Goal: Task Accomplishment & Management: Use online tool/utility

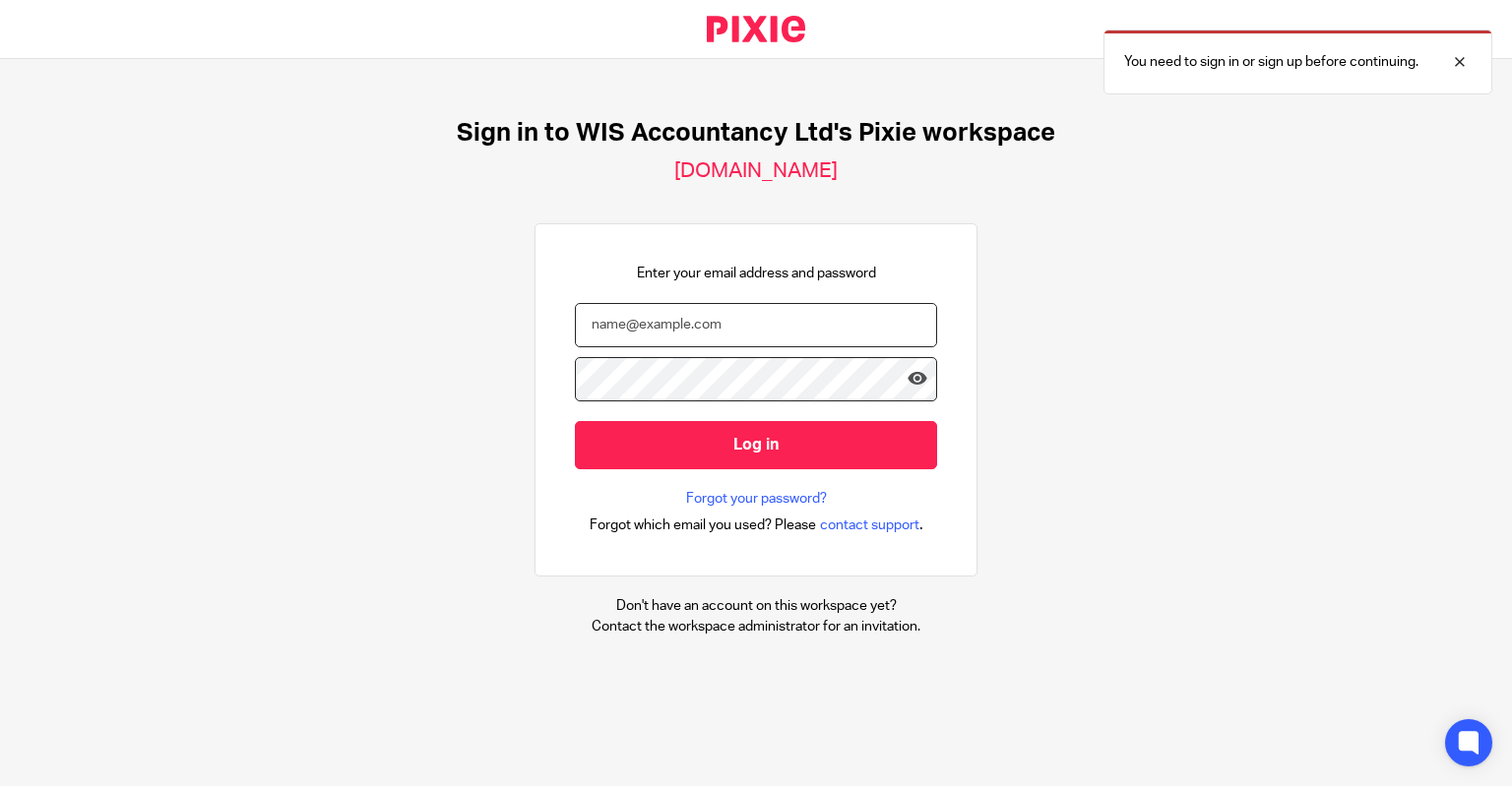
type input "[PERSON_NAME][EMAIL_ADDRESS][DOMAIN_NAME]"
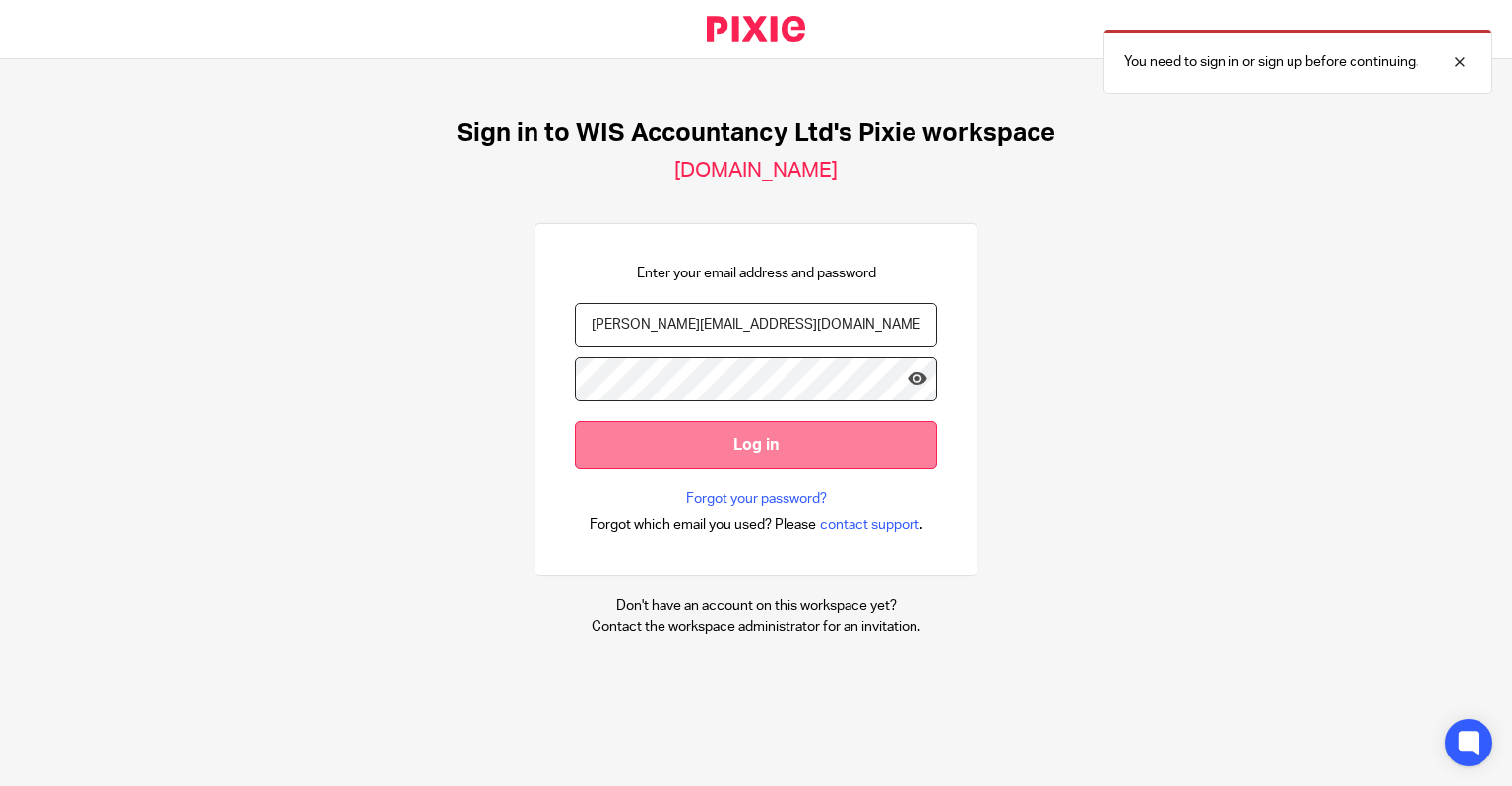
click at [779, 447] on input "Log in" at bounding box center [756, 445] width 362 height 48
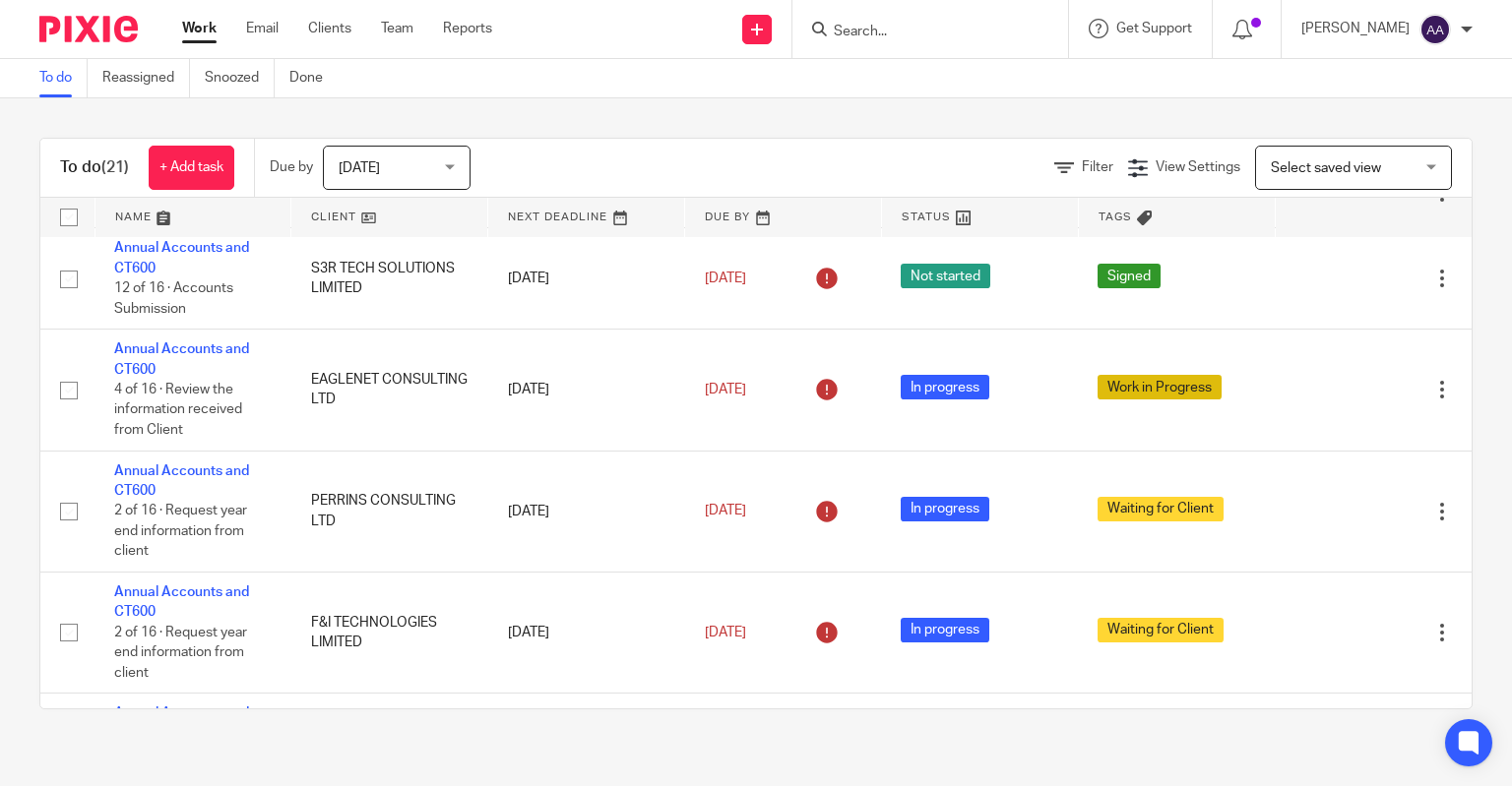
scroll to position [885, 0]
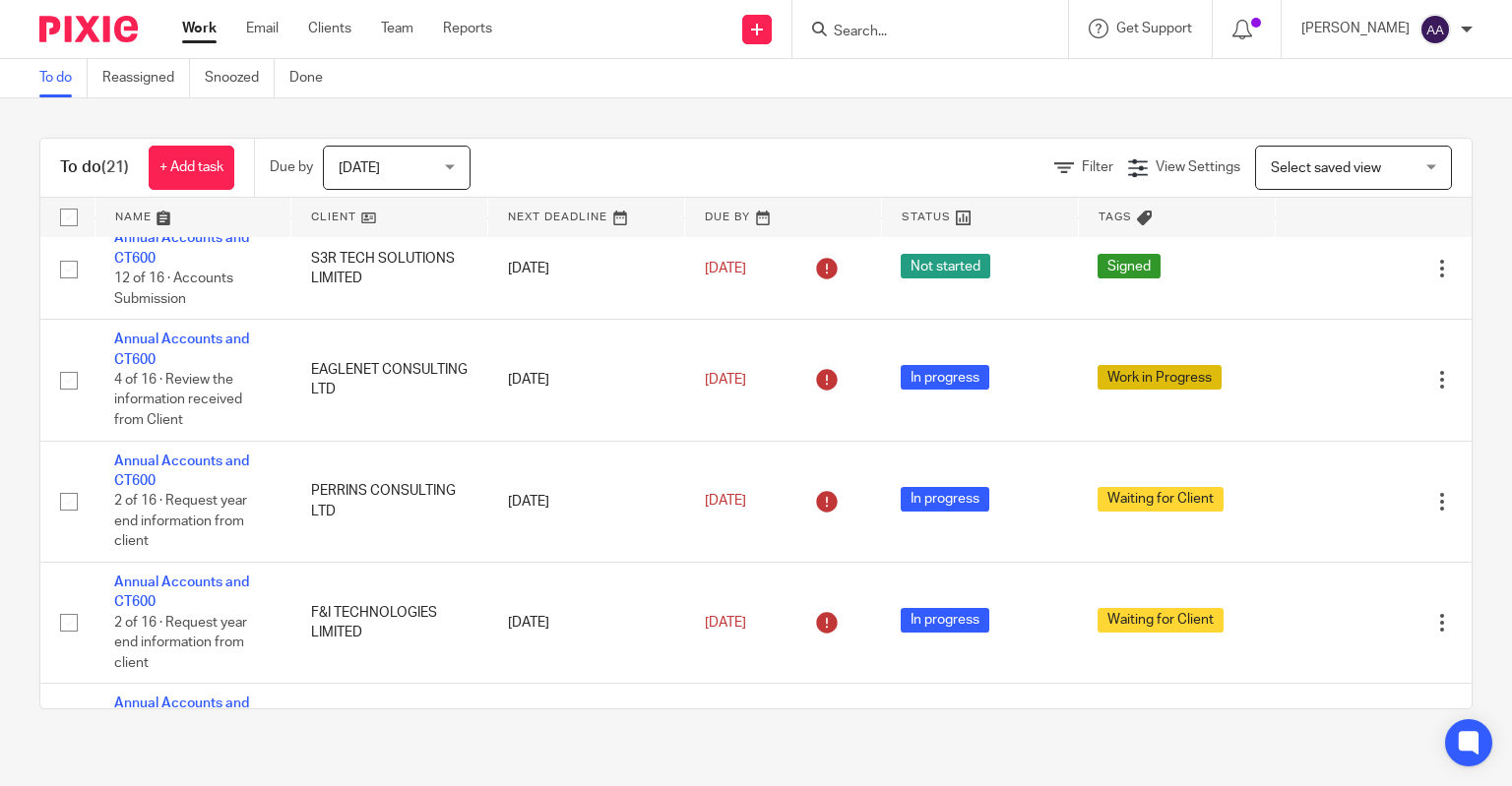
click at [388, 167] on span "[DATE]" at bounding box center [391, 167] width 104 height 41
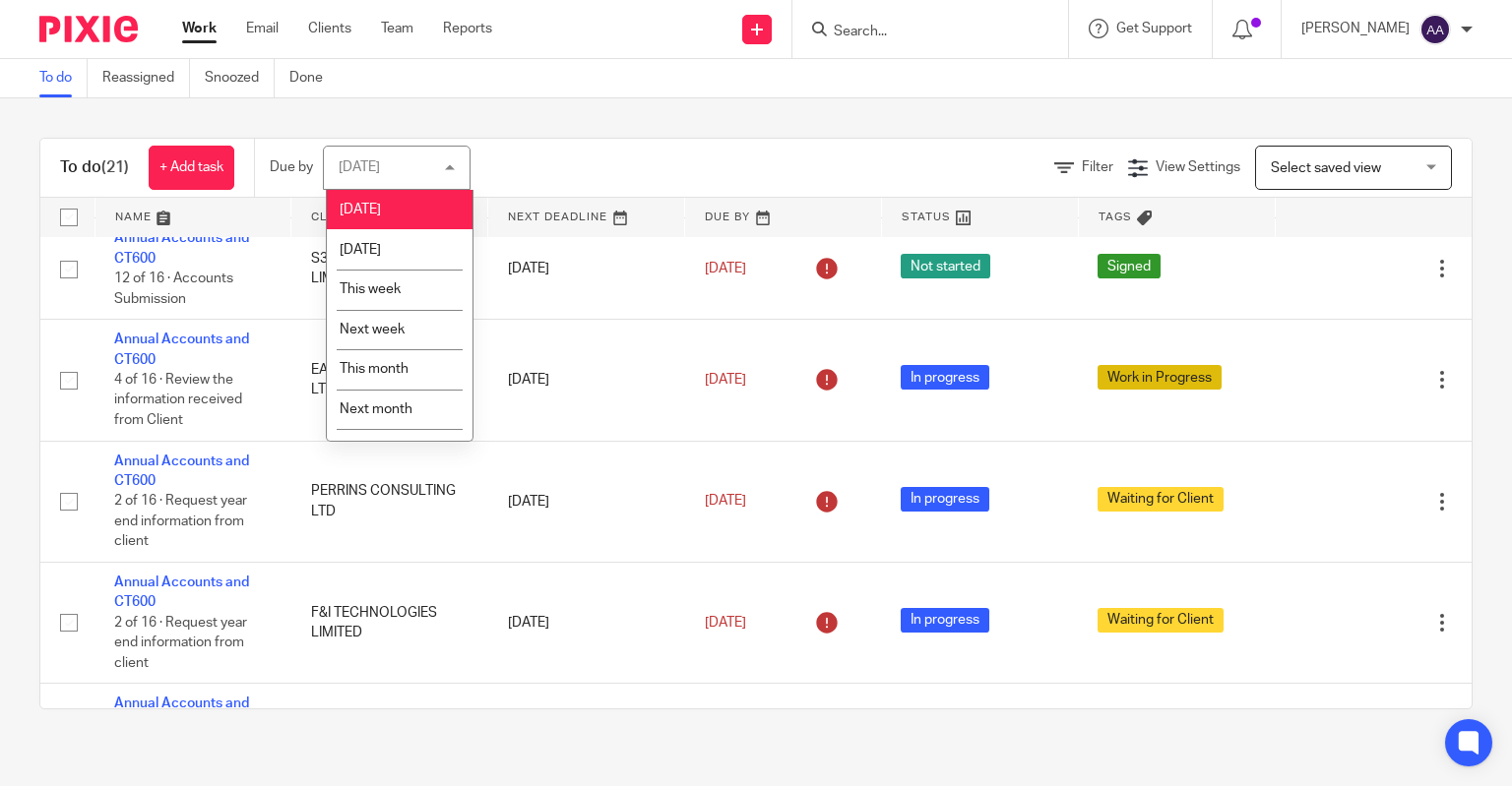
click at [530, 126] on div "To do (21) + Add task Due by [DATE] [DATE] [DATE] [DATE] This week Next week Th…" at bounding box center [756, 422] width 1512 height 650
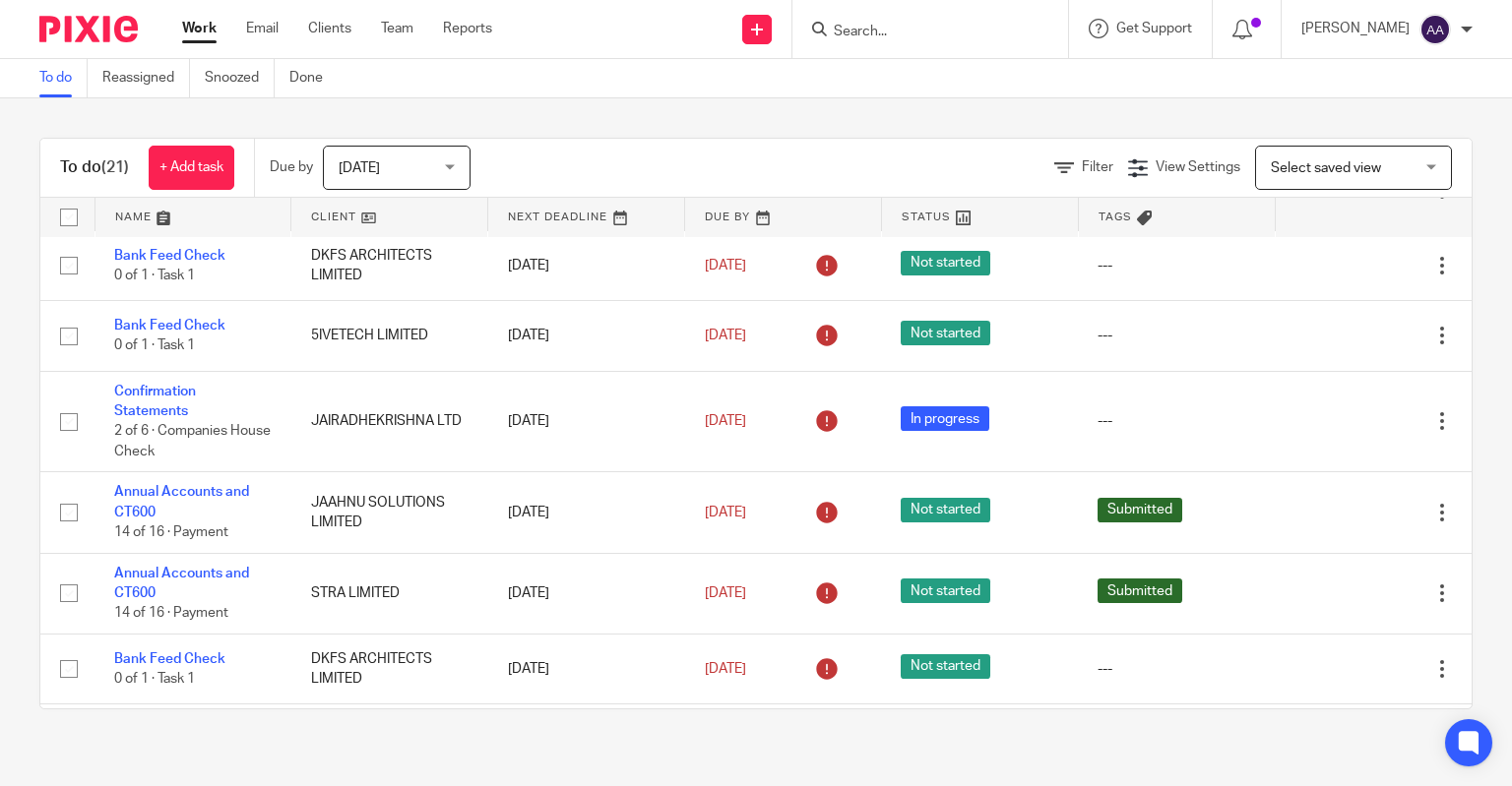
scroll to position [0, 0]
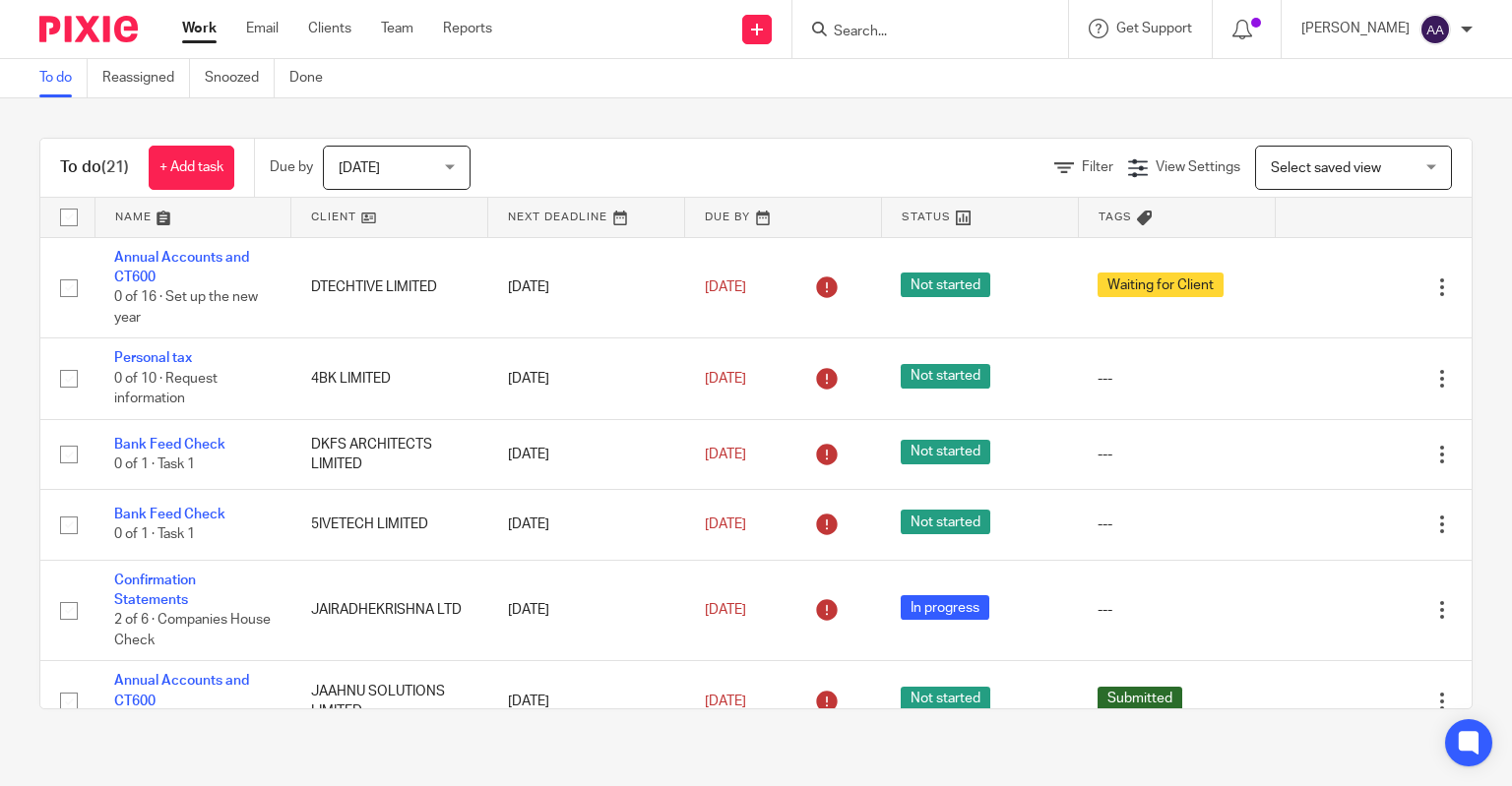
click at [1043, 152] on div "Filter View Settings View Settings Manage saved views Select saved view Select …" at bounding box center [987, 168] width 966 height 44
click at [1054, 175] on icon at bounding box center [1064, 169] width 20 height 20
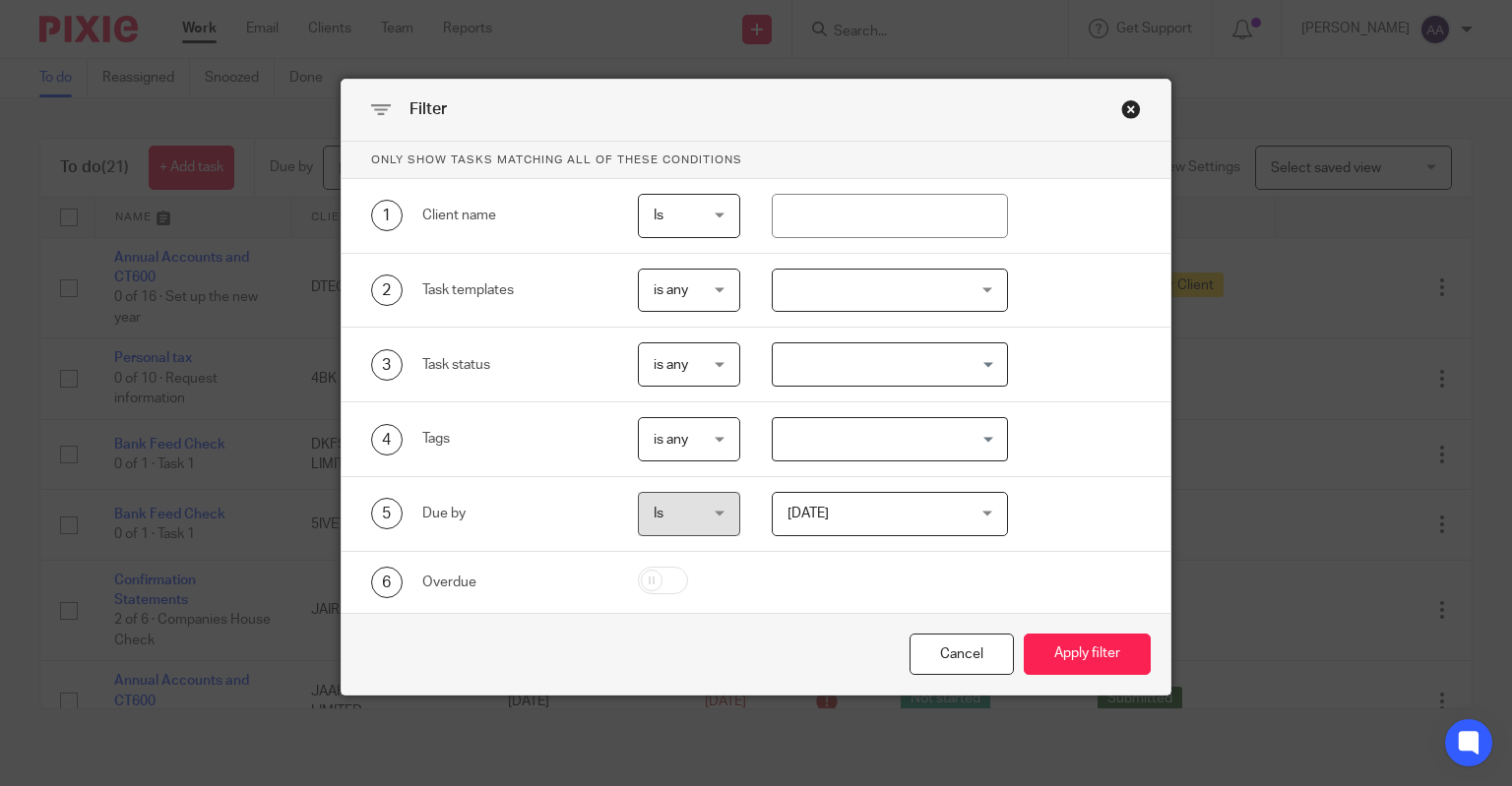
click at [858, 513] on span "[DATE]" at bounding box center [875, 512] width 176 height 41
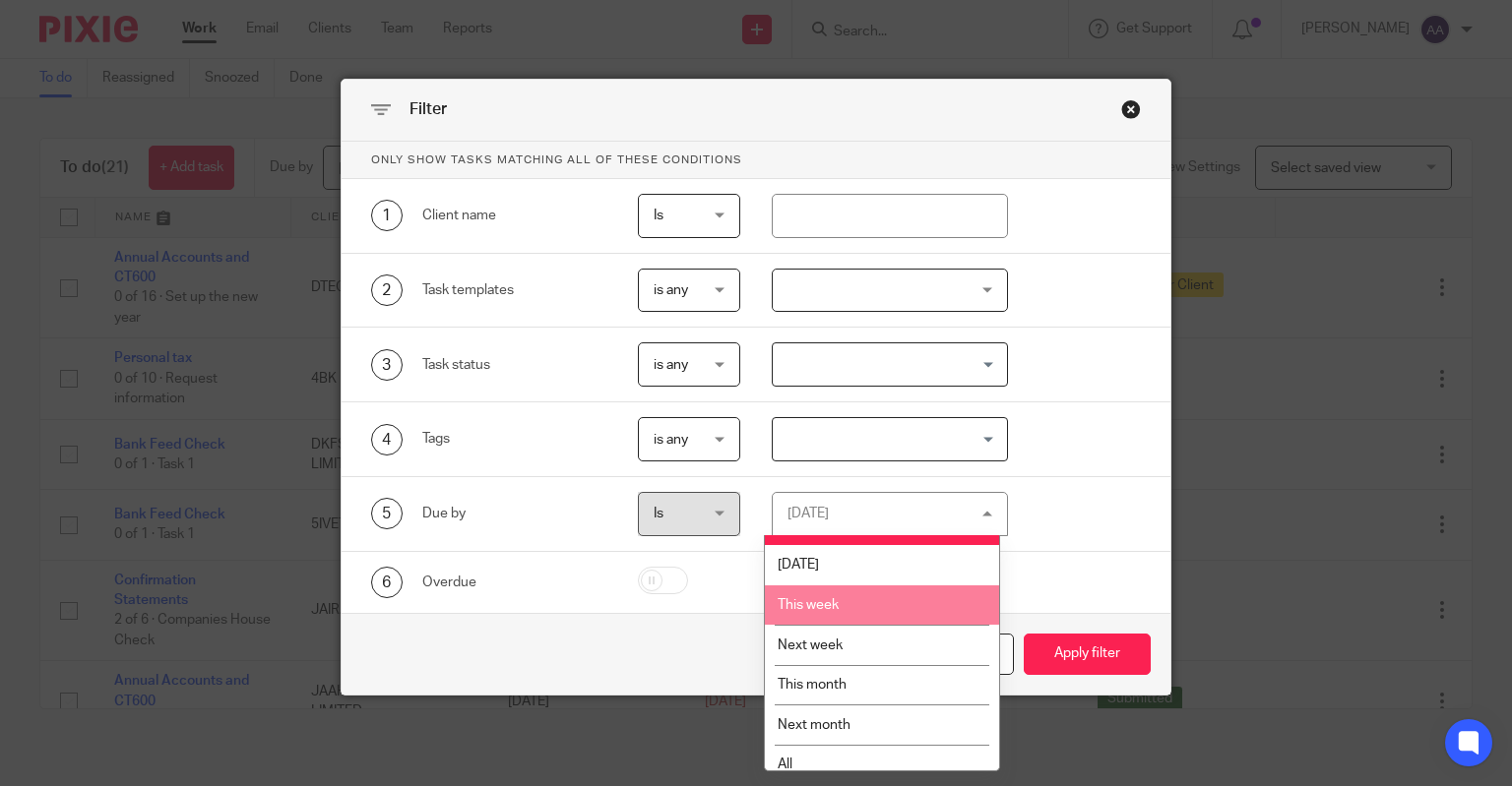
scroll to position [46, 0]
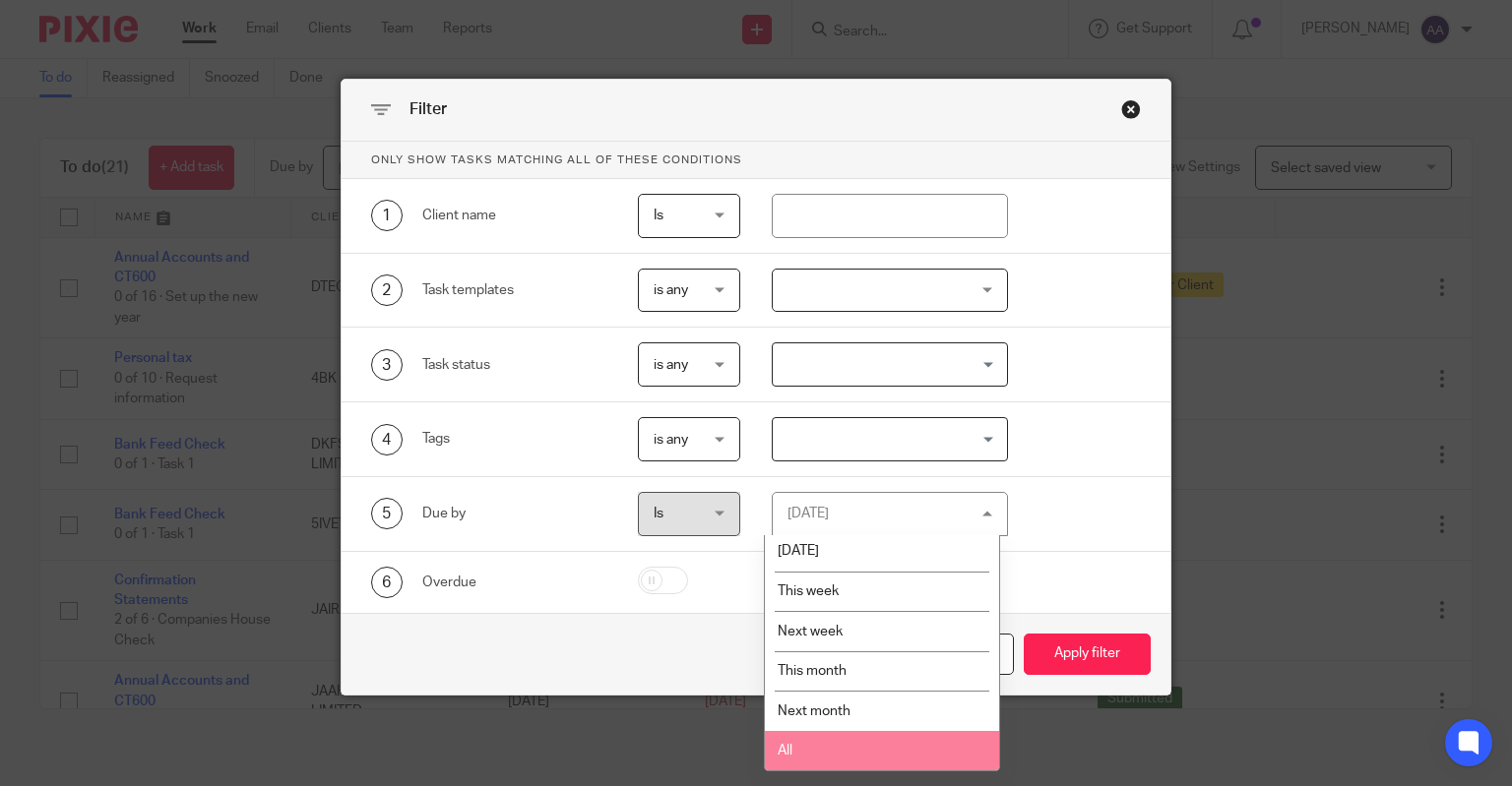
click at [851, 743] on li "All" at bounding box center [881, 751] width 234 height 40
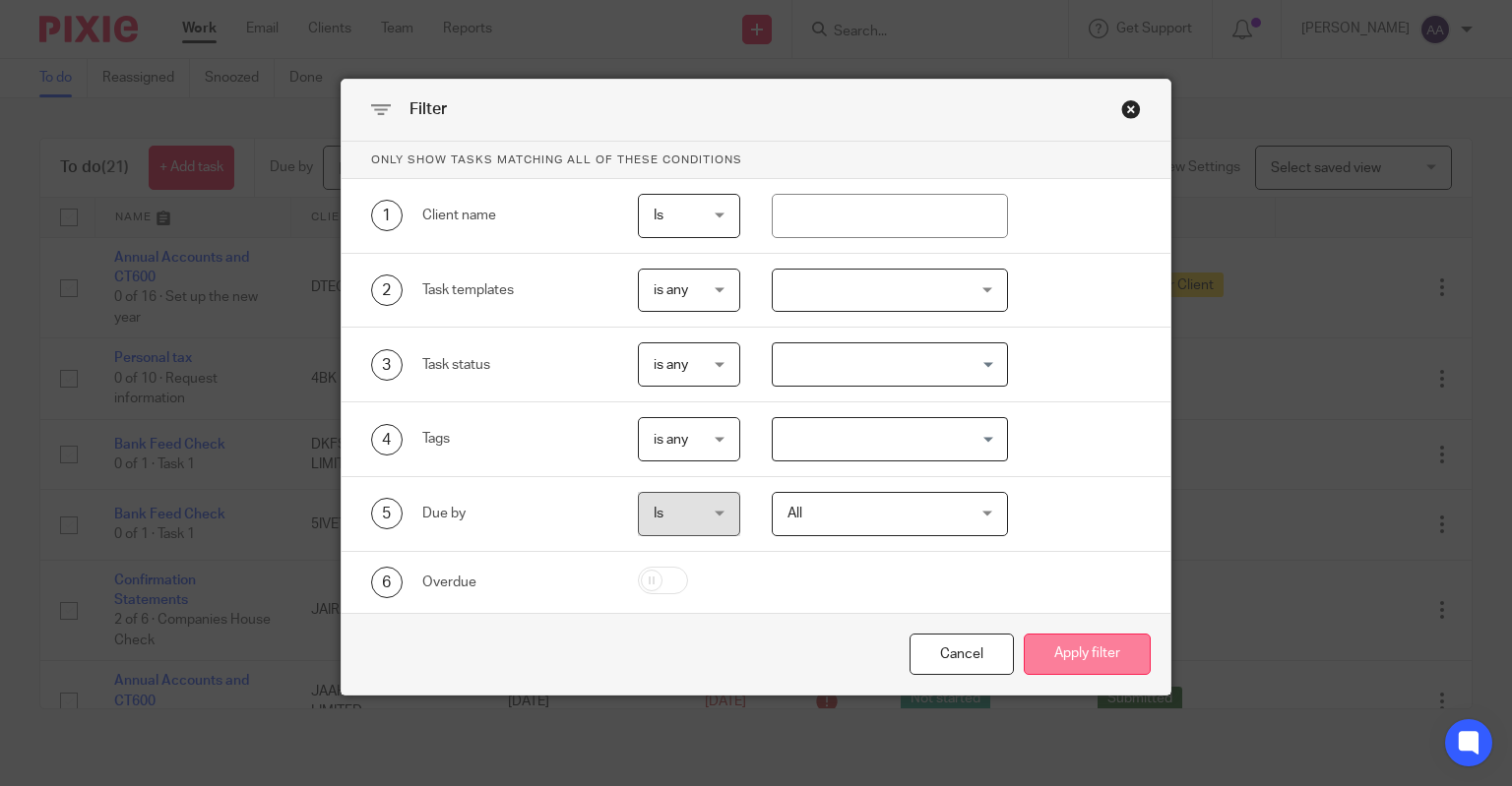
click at [1066, 658] on button "Apply filter" at bounding box center [1086, 654] width 127 height 42
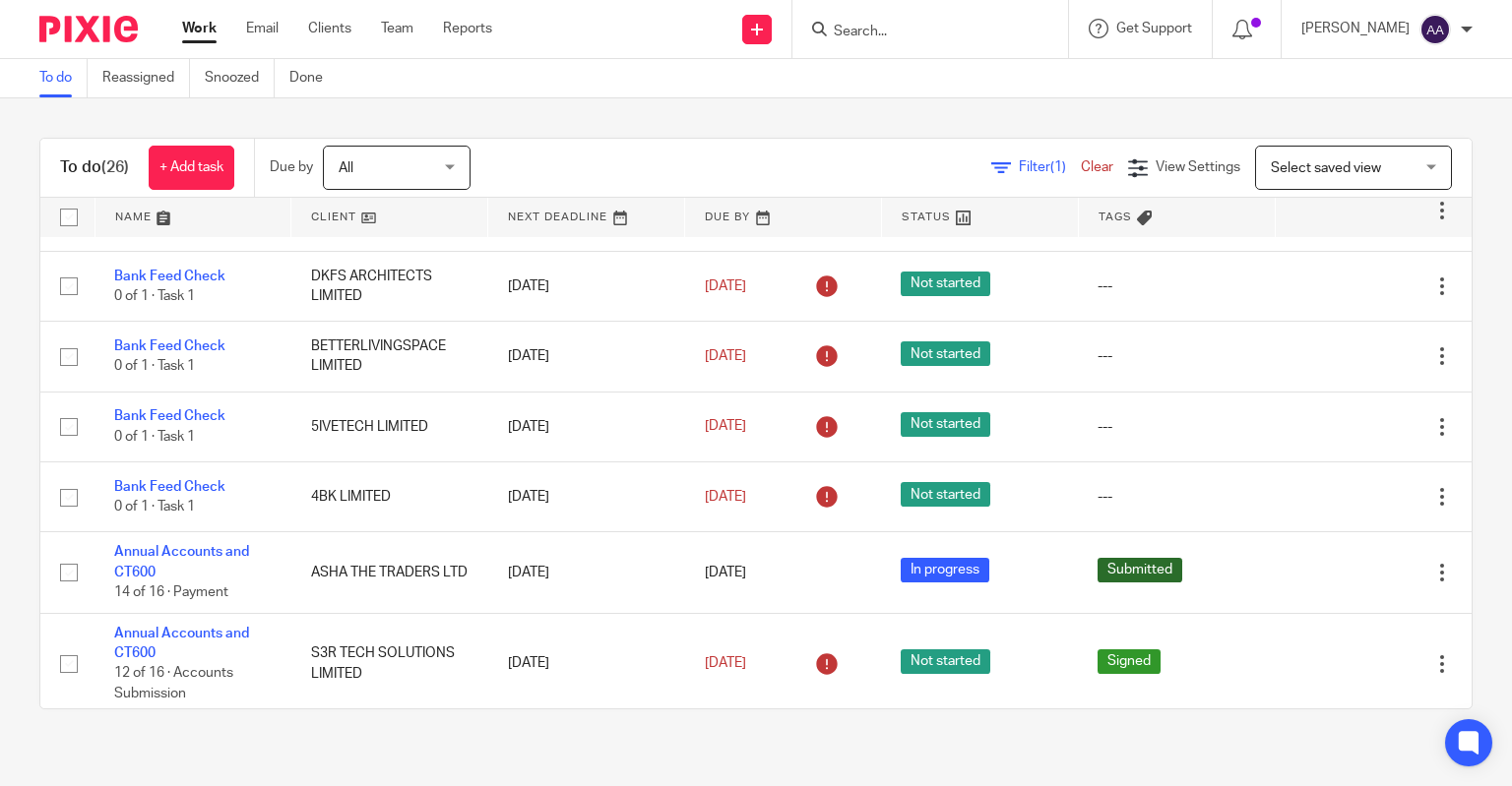
scroll to position [375, 0]
